Goal: Check status: Check status

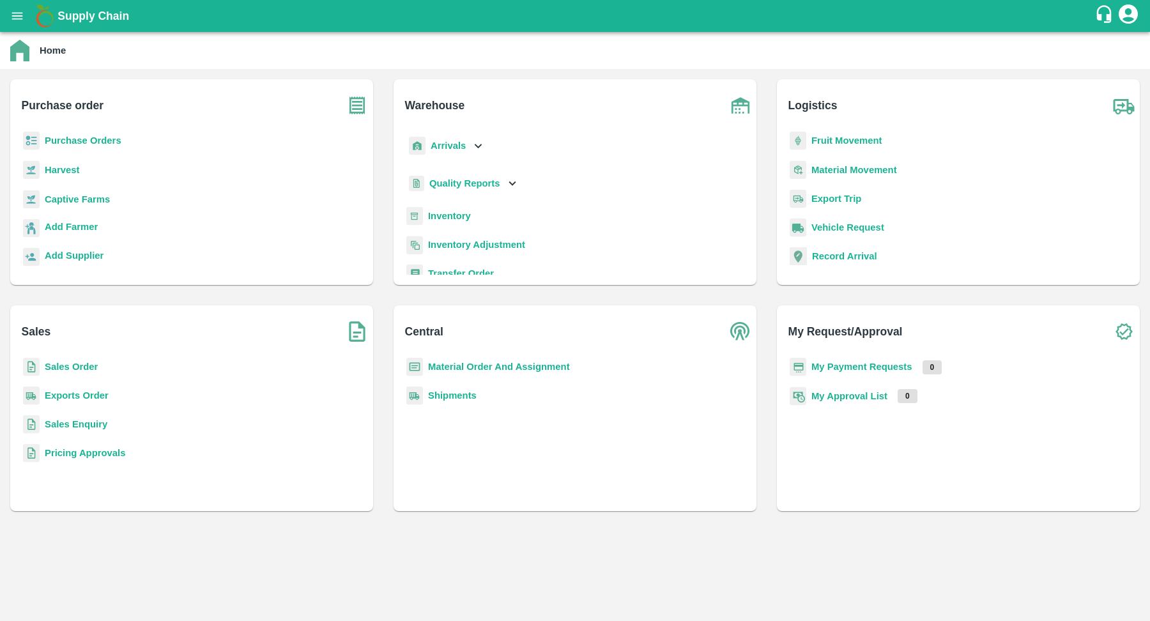
click at [11, 13] on icon "open drawer" at bounding box center [17, 16] width 14 height 14
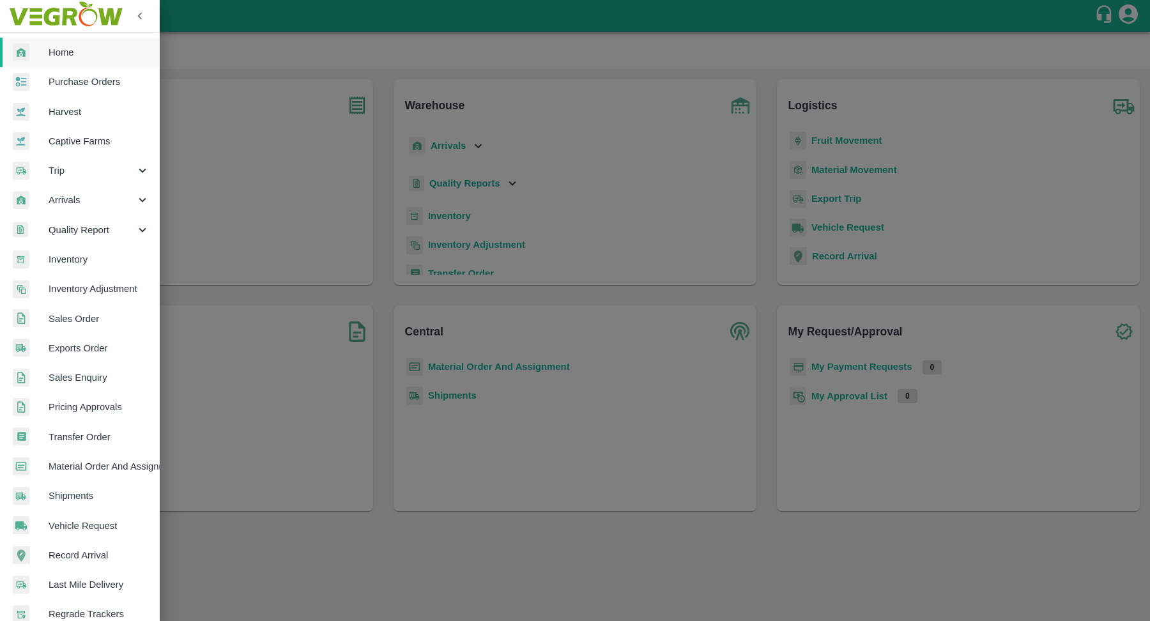
click at [102, 73] on link "Purchase Orders" at bounding box center [80, 81] width 160 height 29
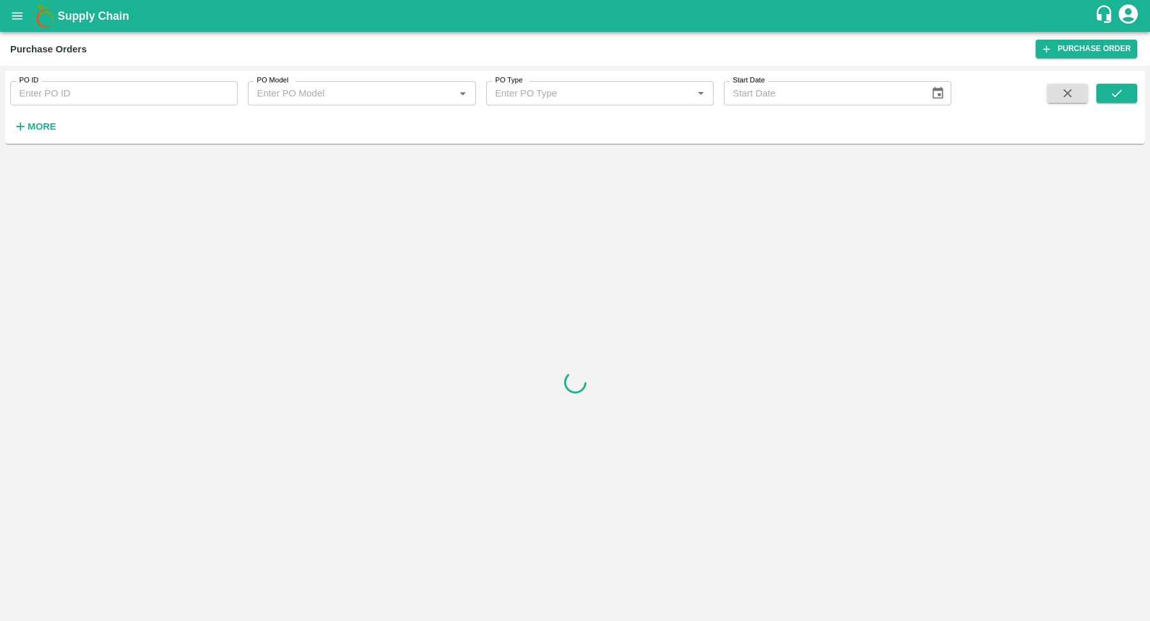
click at [133, 89] on input "PO ID" at bounding box center [124, 93] width 228 height 24
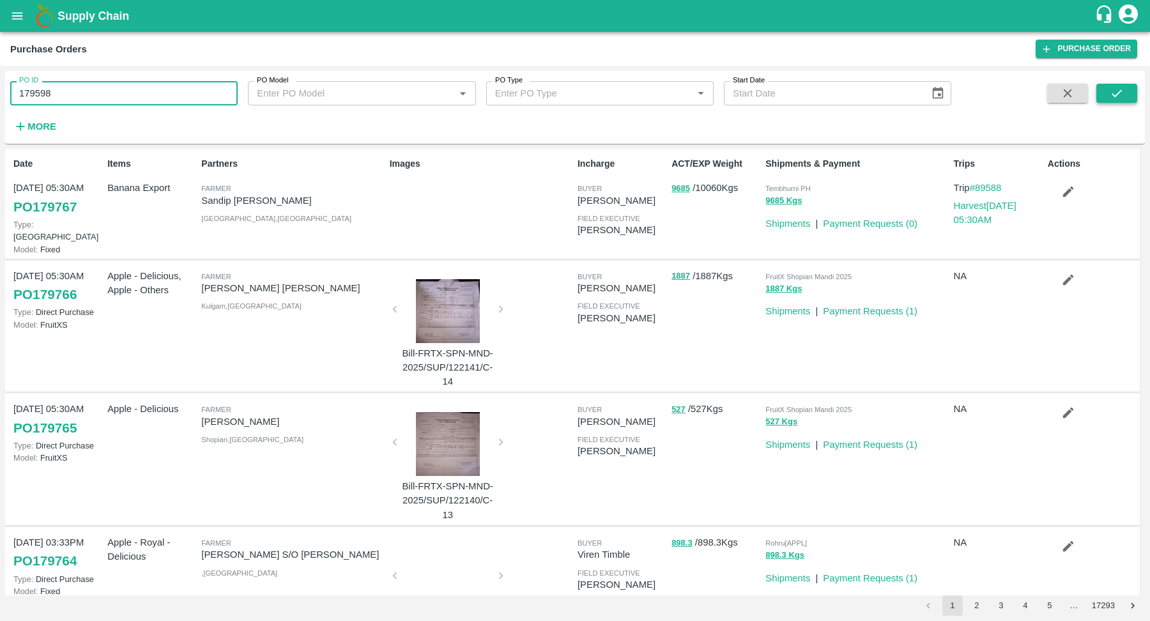
type input "179598"
click at [1107, 96] on button "submit" at bounding box center [1117, 93] width 41 height 19
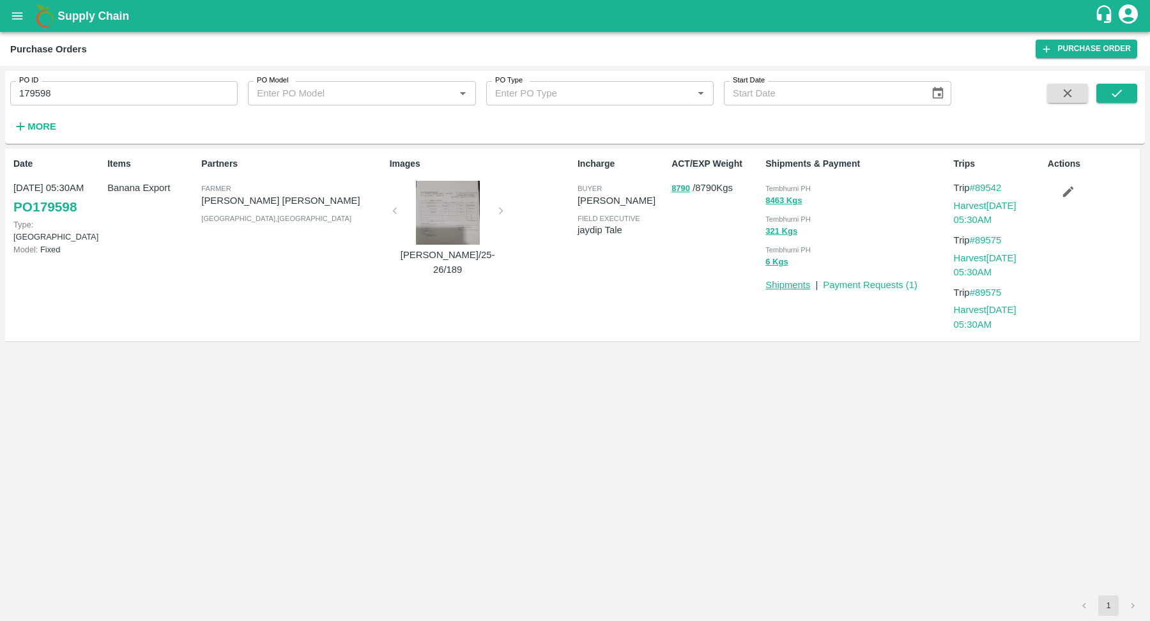
click at [783, 282] on link "Shipments" at bounding box center [788, 285] width 45 height 10
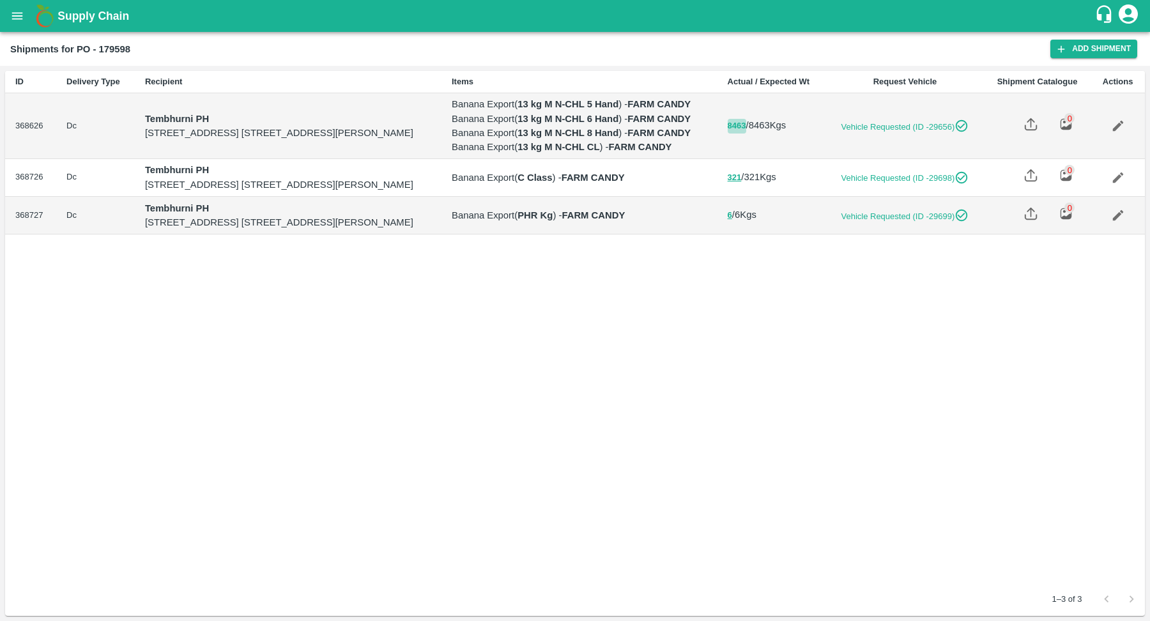
click at [746, 134] on button "8463" at bounding box center [737, 126] width 19 height 15
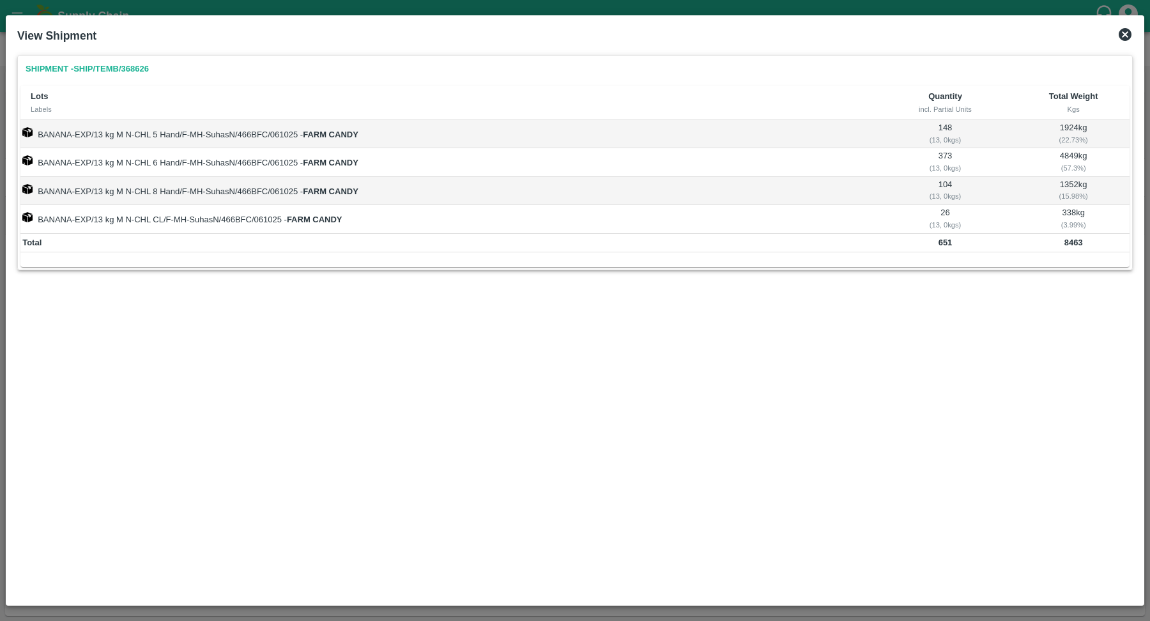
click at [1124, 33] on icon at bounding box center [1125, 34] width 15 height 15
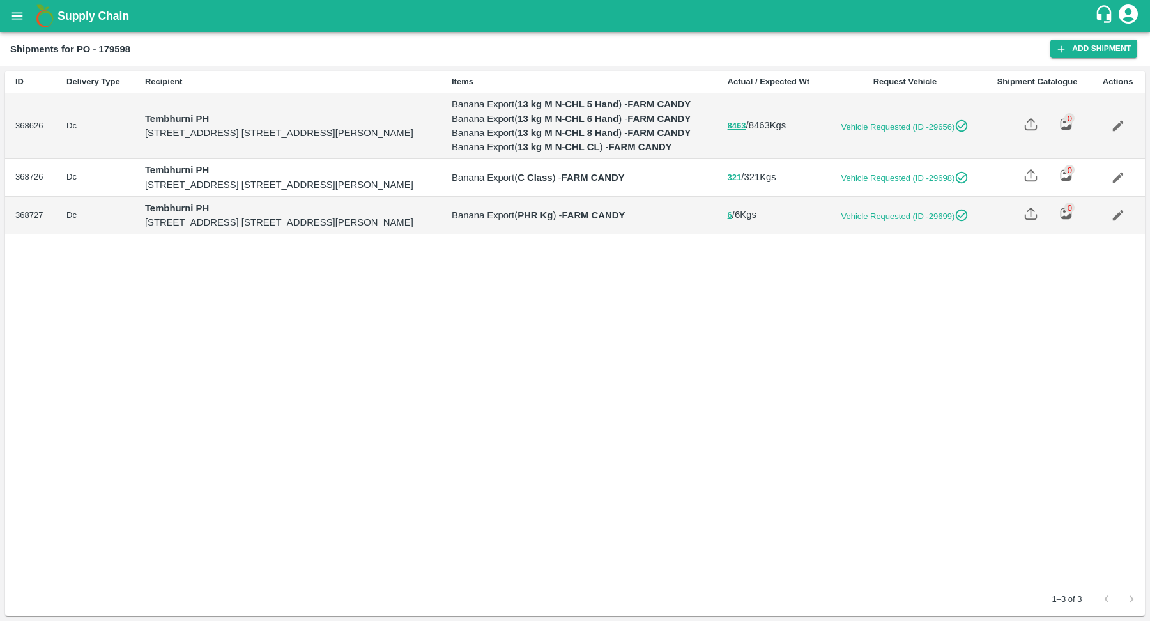
click at [19, 12] on icon "open drawer" at bounding box center [17, 16] width 14 height 14
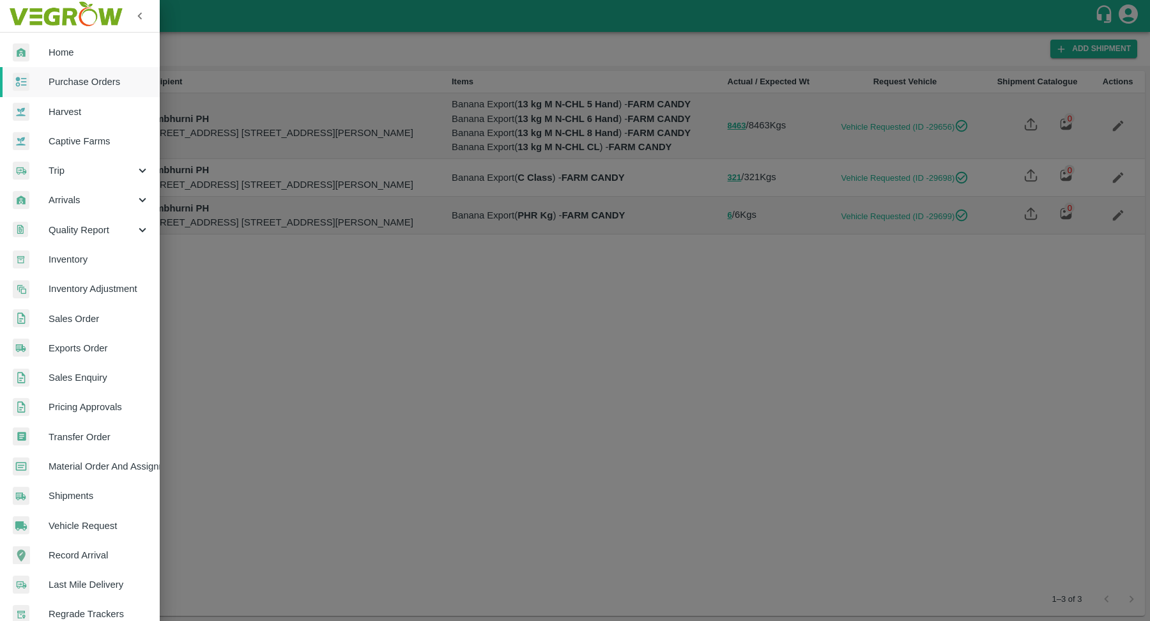
click at [105, 489] on span "Shipments" at bounding box center [99, 496] width 101 height 14
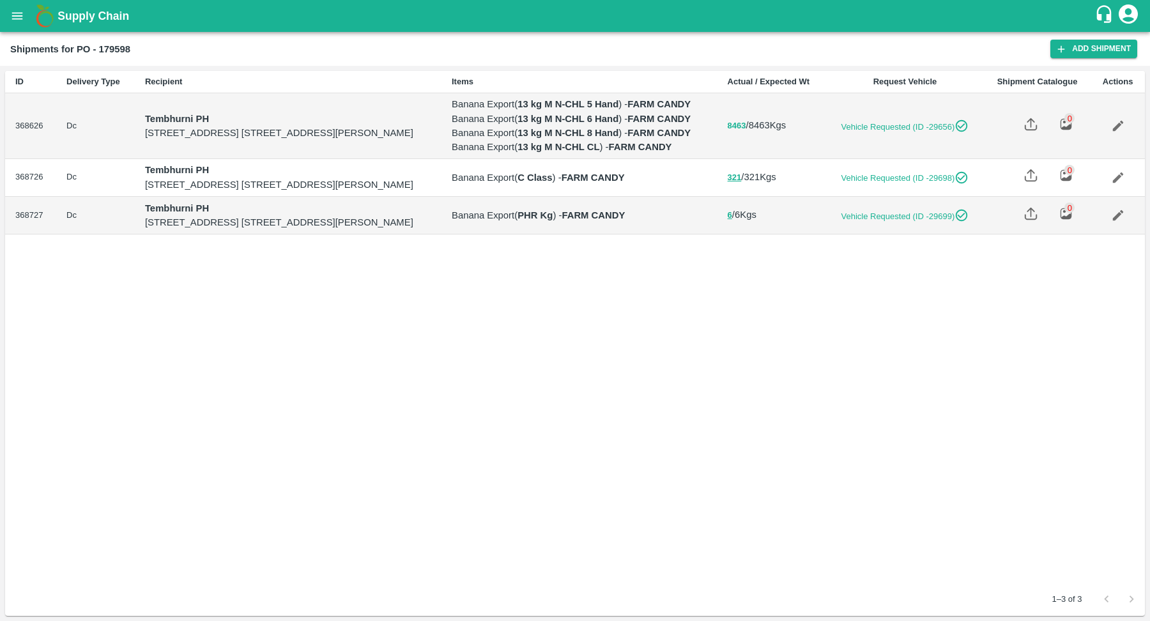
click at [746, 134] on button "8463" at bounding box center [737, 126] width 19 height 15
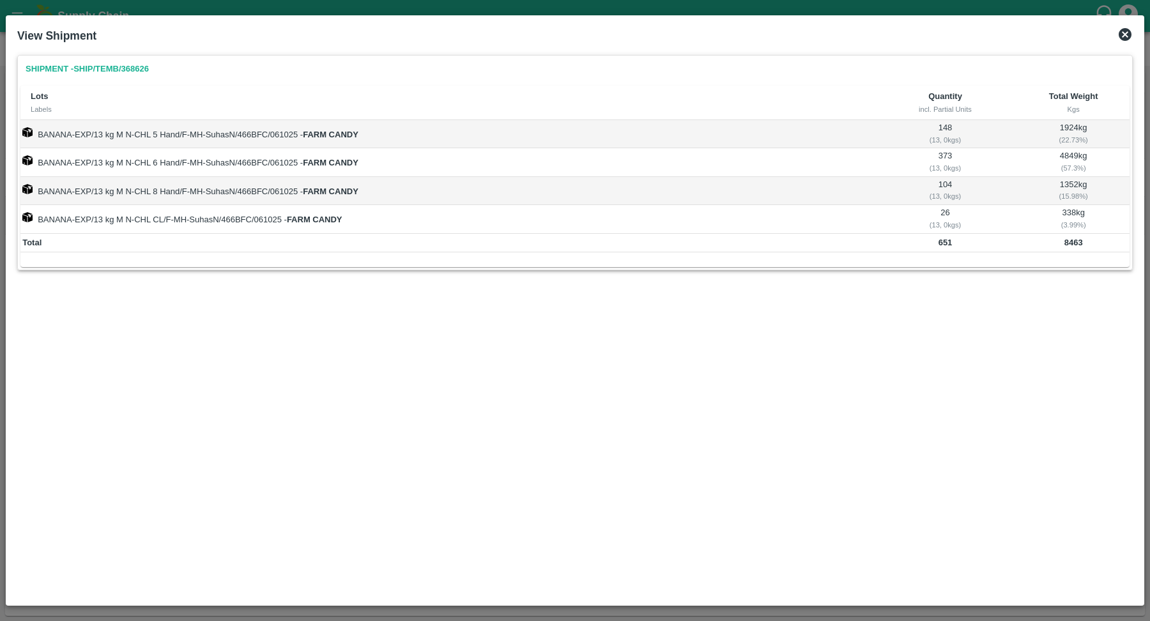
drag, startPoint x: 166, startPoint y: 69, endPoint x: 121, endPoint y: 68, distance: 45.4
click at [121, 68] on div "Shipment - SHIP/TEMB/368626" at bounding box center [574, 69] width 1109 height 22
click at [194, 70] on div "Shipment - SHIP/TEMB/368626" at bounding box center [574, 69] width 1109 height 22
drag, startPoint x: 162, startPoint y: 68, endPoint x: 125, endPoint y: 66, distance: 37.8
click at [125, 66] on div "Shipment - SHIP/TEMB/368626" at bounding box center [574, 69] width 1109 height 22
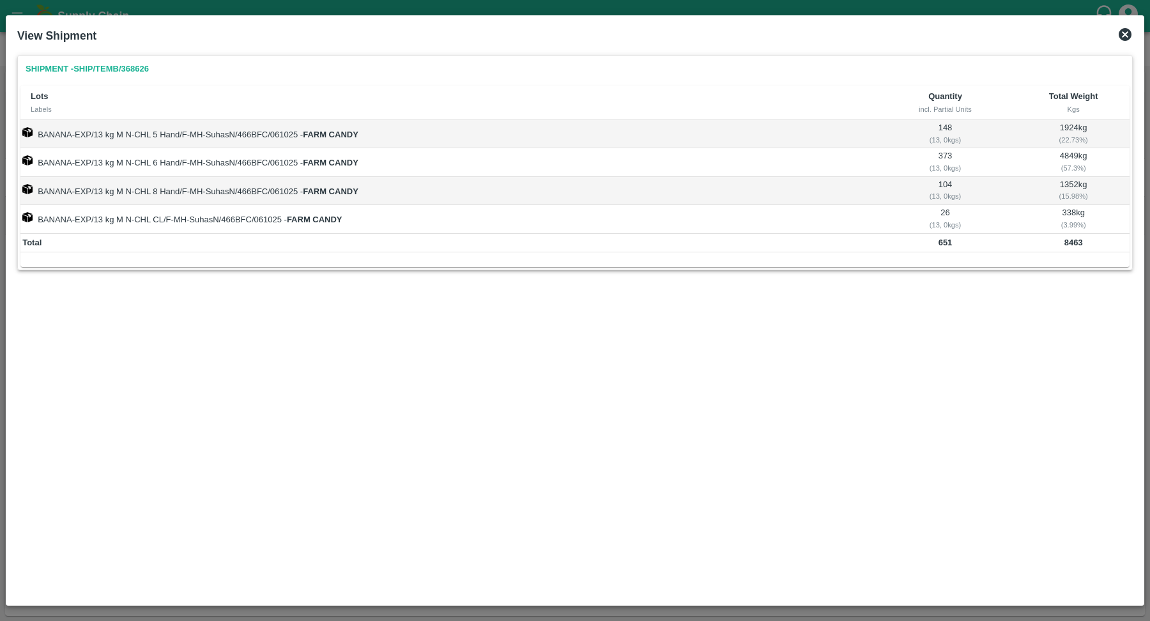
click at [1127, 34] on icon at bounding box center [1125, 34] width 13 height 13
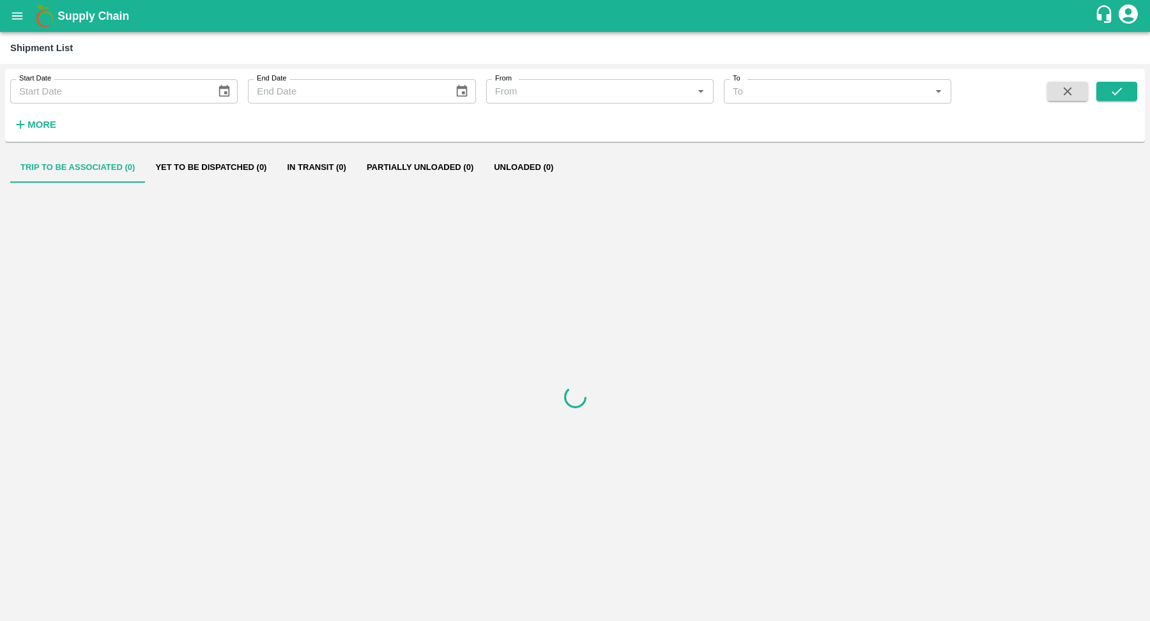
click at [56, 120] on strong "More" at bounding box center [41, 125] width 29 height 10
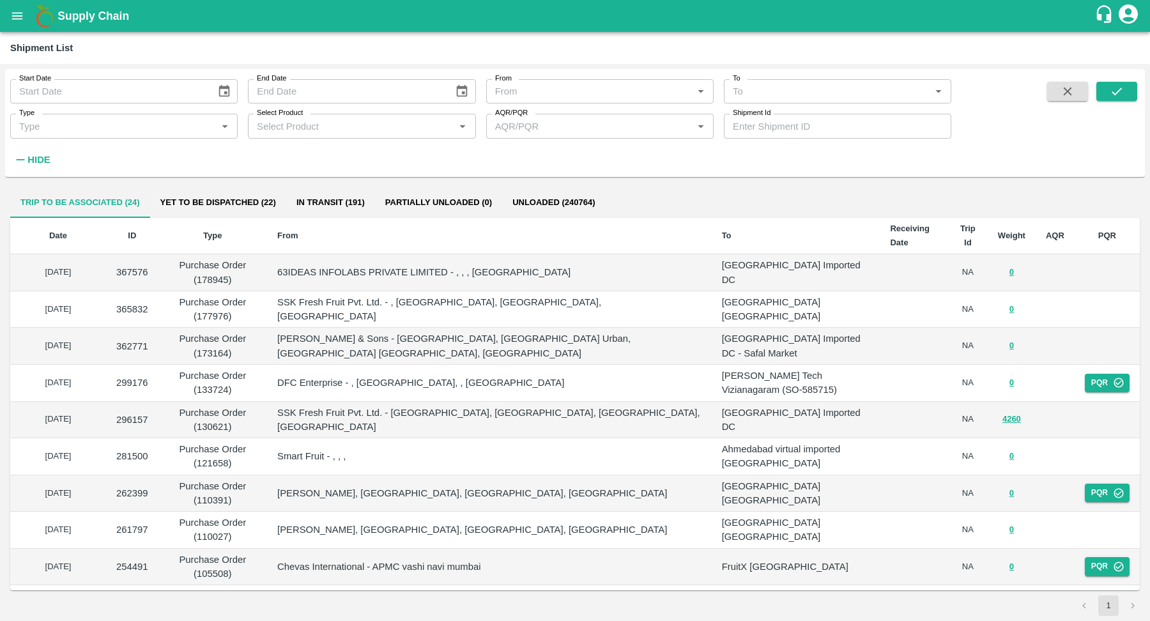
click at [783, 126] on input "Shipment Id" at bounding box center [838, 126] width 228 height 24
type input "368626"
click at [1125, 96] on button "submit" at bounding box center [1117, 91] width 41 height 19
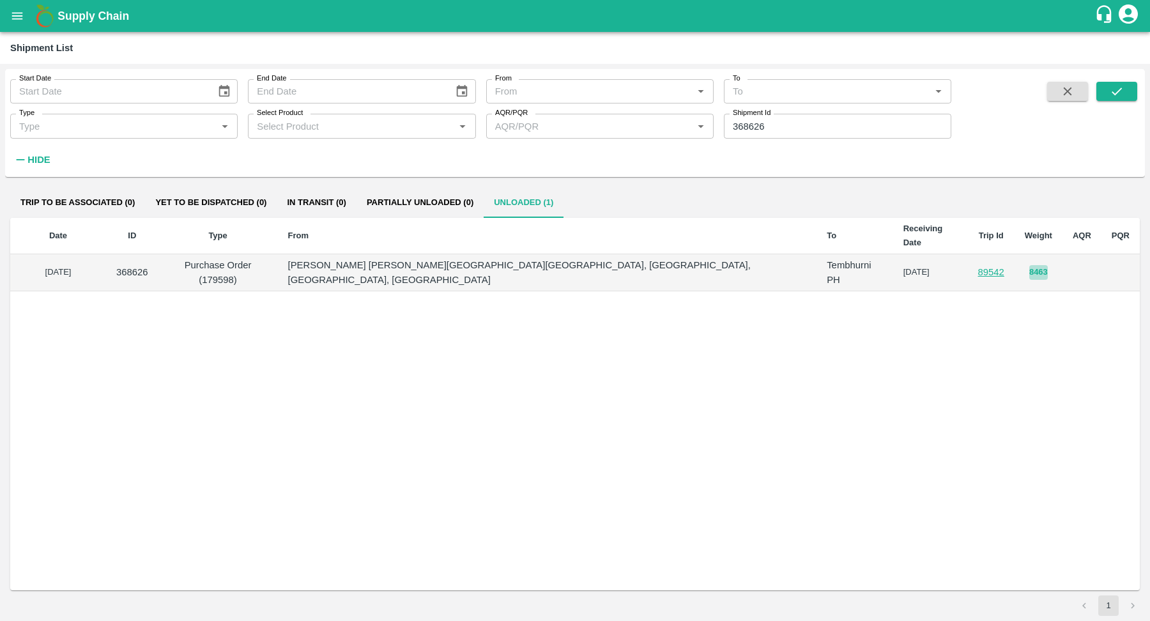
click at [1030, 265] on button "8463" at bounding box center [1039, 272] width 19 height 15
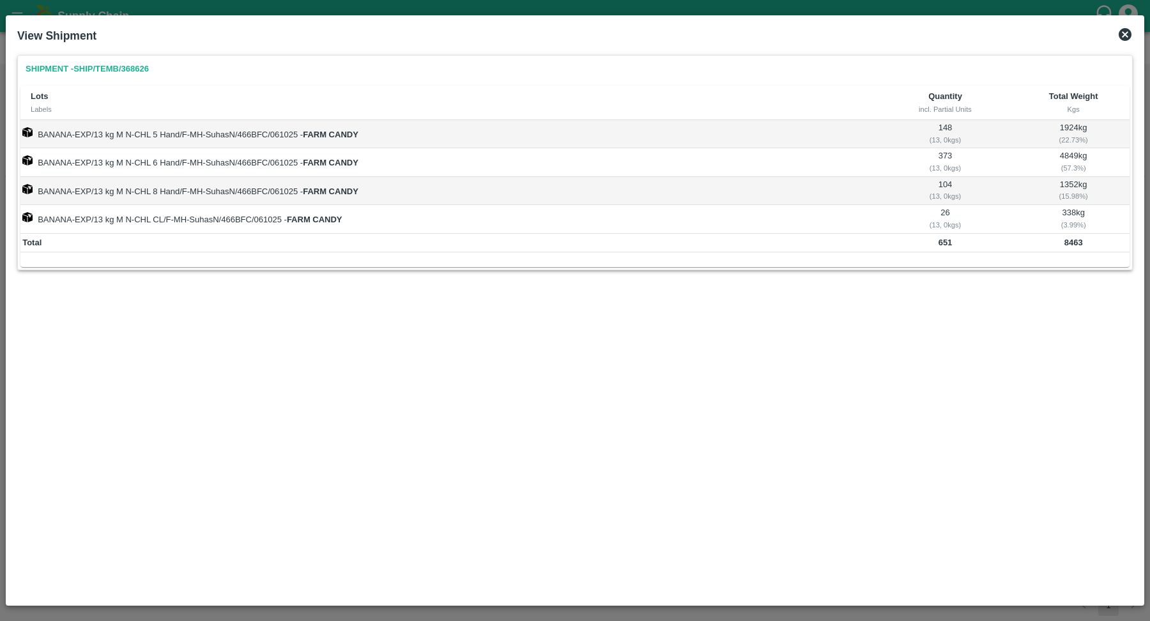
click at [1123, 36] on icon at bounding box center [1125, 34] width 15 height 15
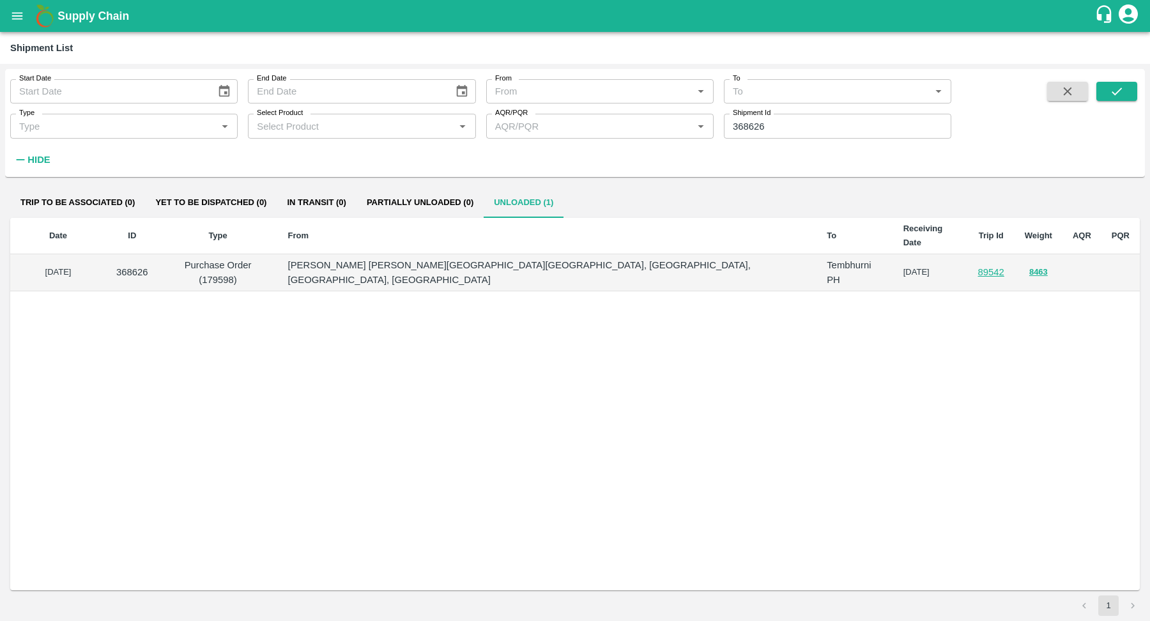
click at [80, 254] on td "[DATE]" at bounding box center [58, 272] width 96 height 37
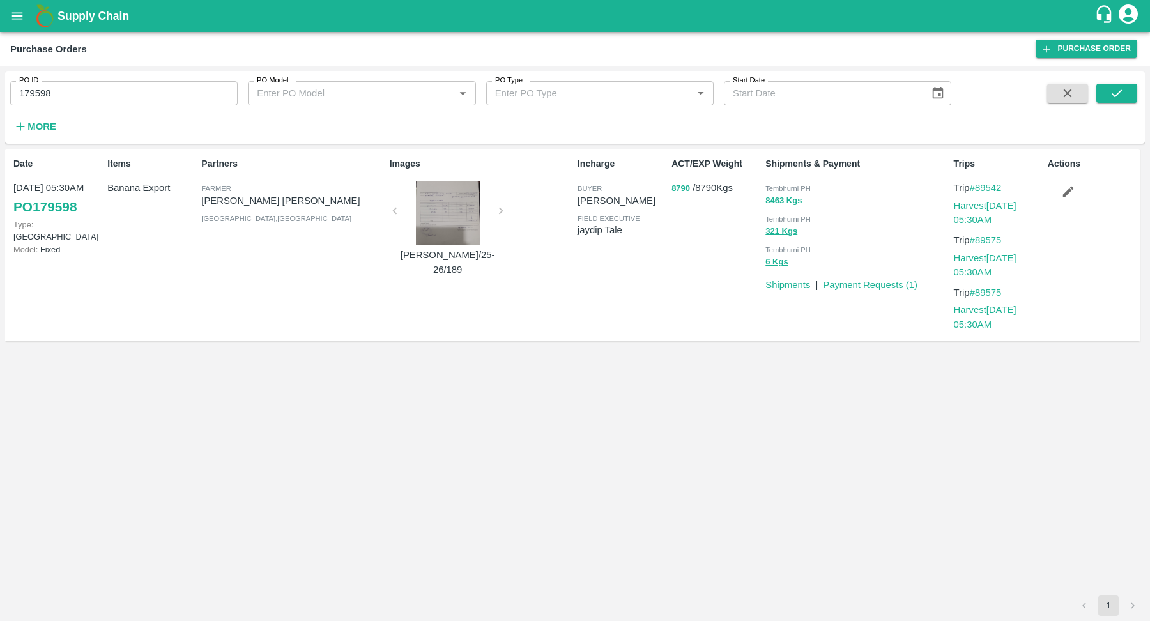
click at [68, 206] on link "PO 179598" at bounding box center [44, 207] width 63 height 23
